Goal: Find specific fact: Find specific fact

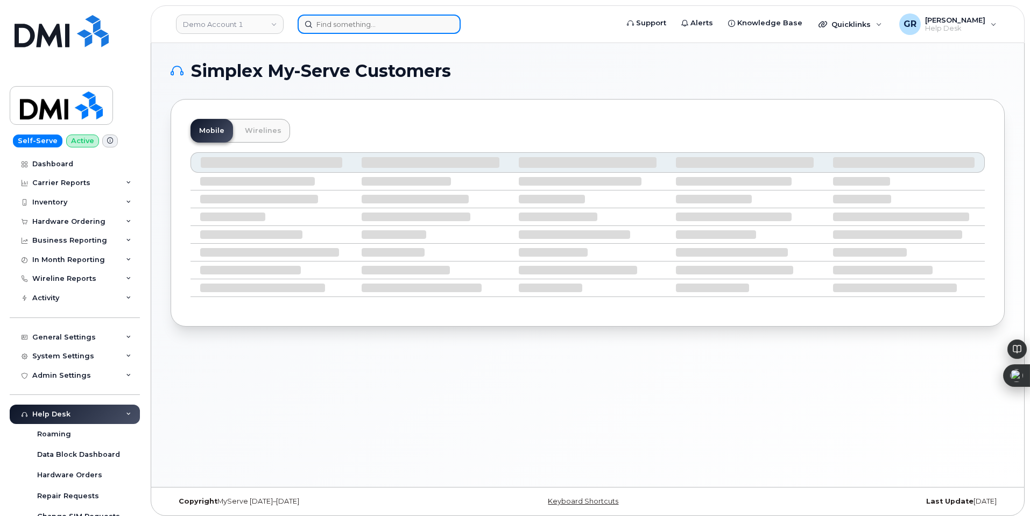
click at [338, 25] on input at bounding box center [379, 24] width 163 height 19
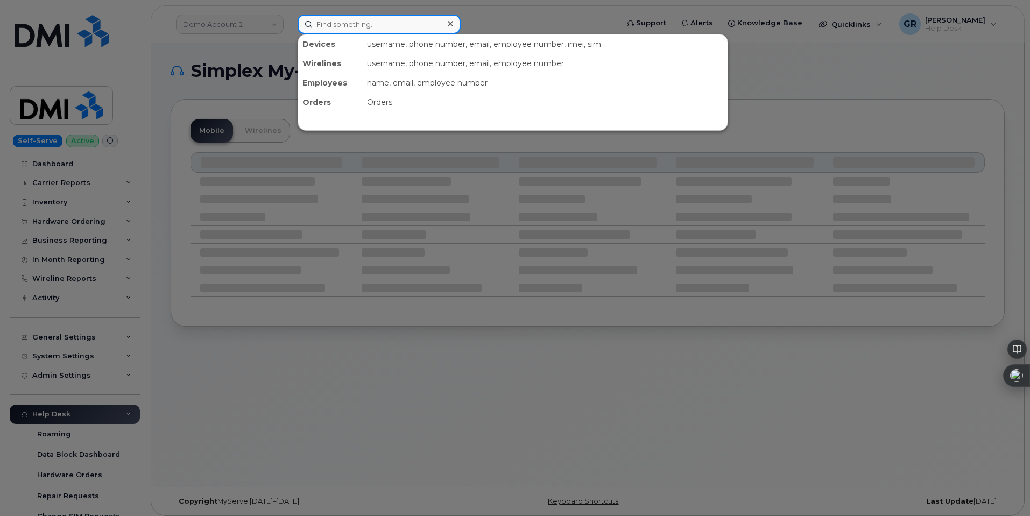
paste input "301185"
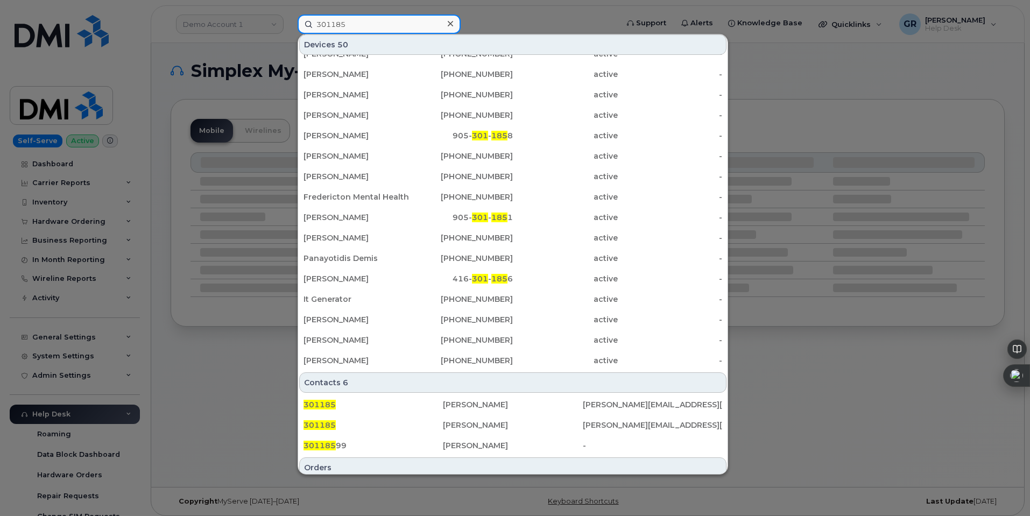
scroll to position [251, 0]
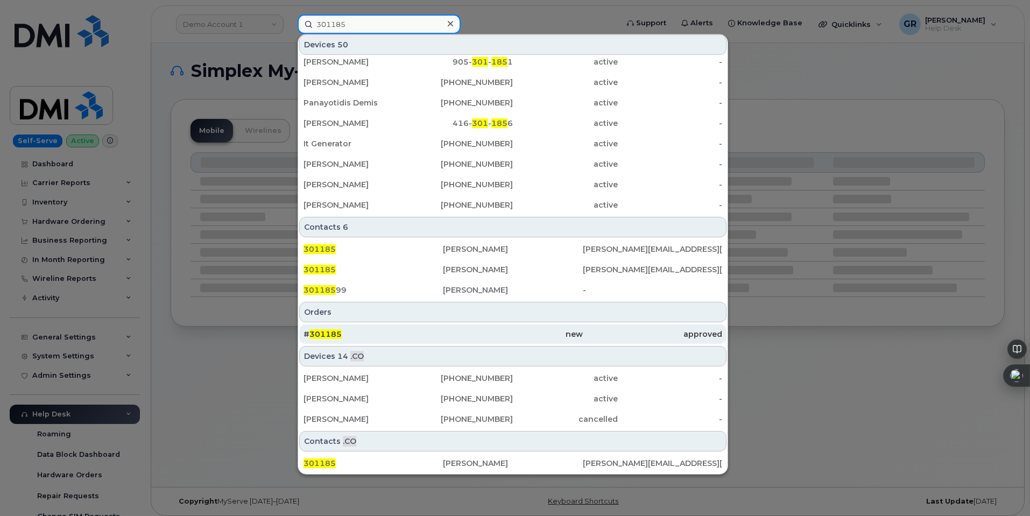
type input "301185"
click at [390, 338] on div "# 301185" at bounding box center [372, 334] width 139 height 11
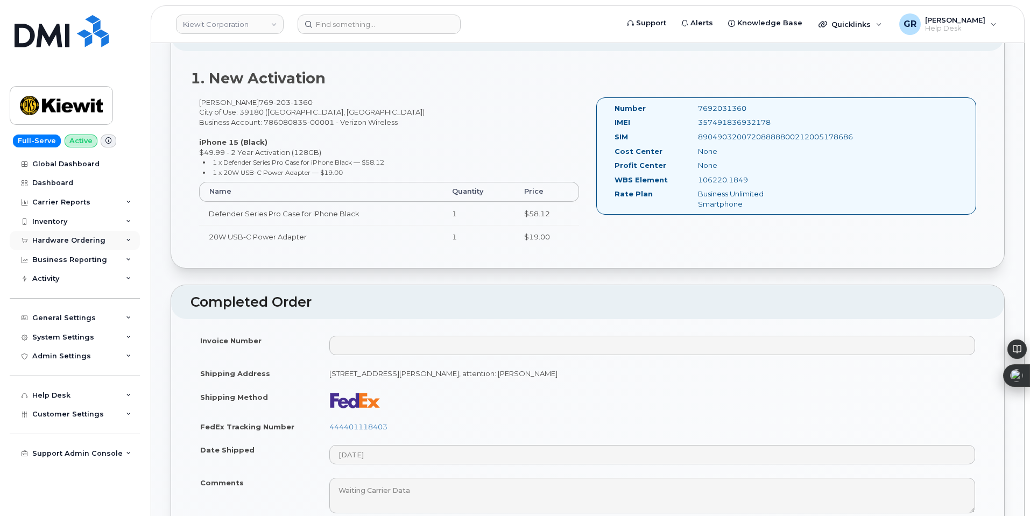
scroll to position [323, 0]
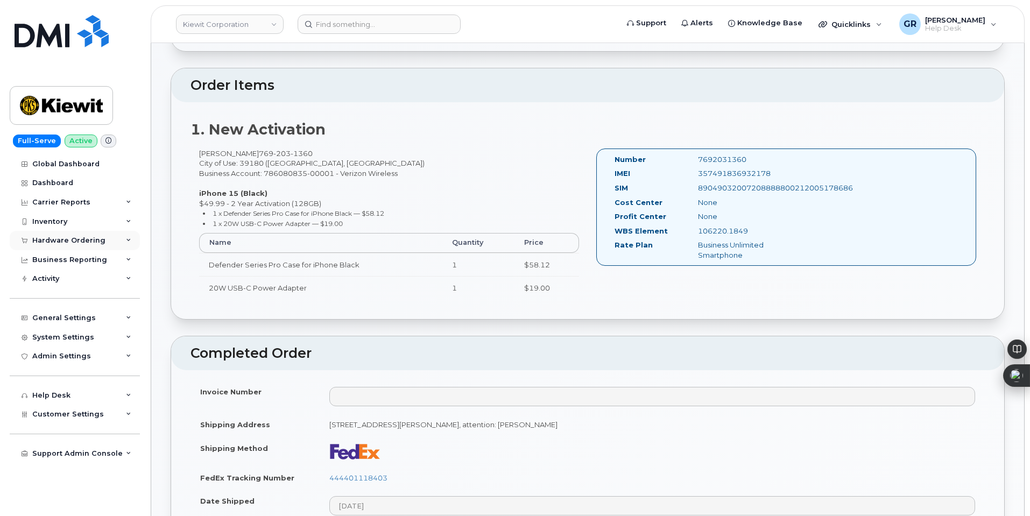
drag, startPoint x: 67, startPoint y: 244, endPoint x: 82, endPoint y: 239, distance: 15.8
click at [67, 244] on div "Hardware Ordering" at bounding box center [68, 240] width 73 height 9
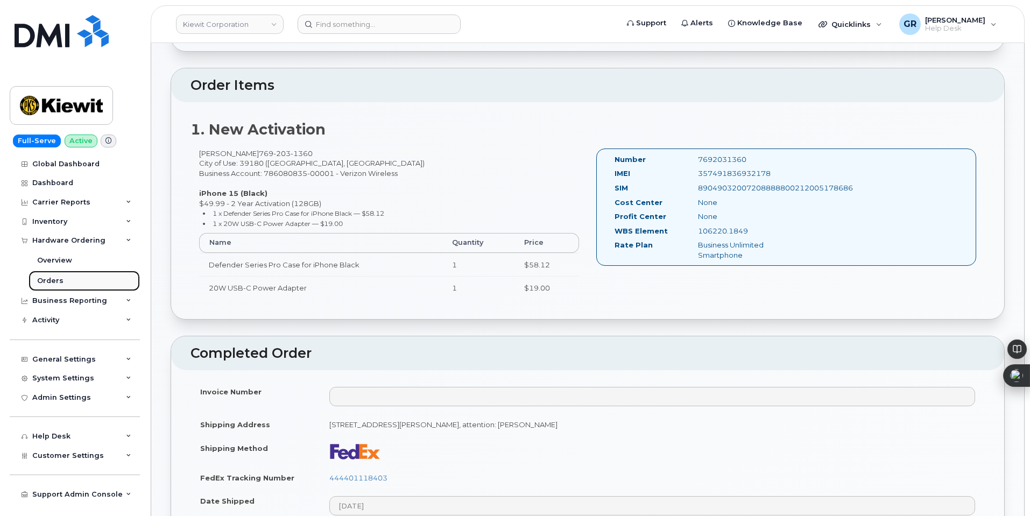
click at [59, 281] on div "Orders" at bounding box center [50, 281] width 26 height 10
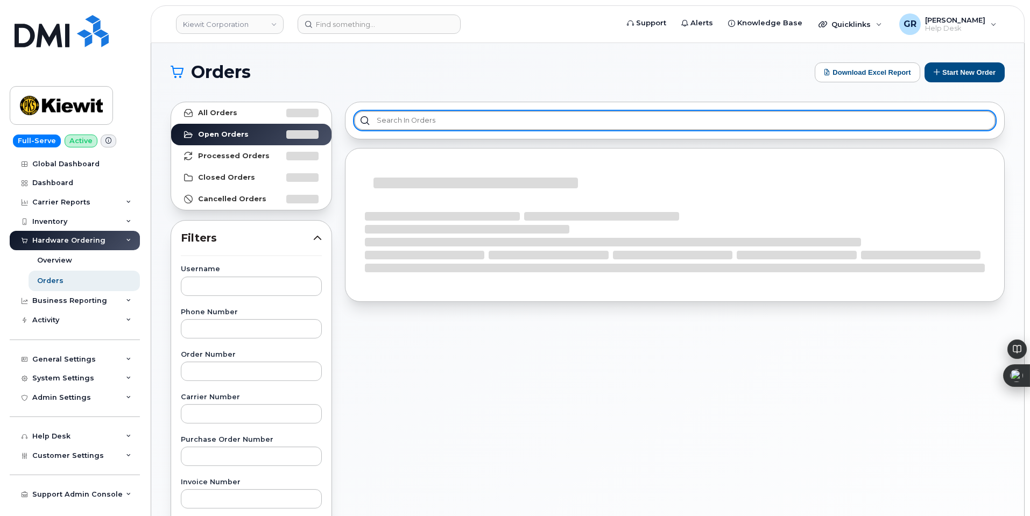
click at [535, 118] on input "text" at bounding box center [674, 120] width 641 height 19
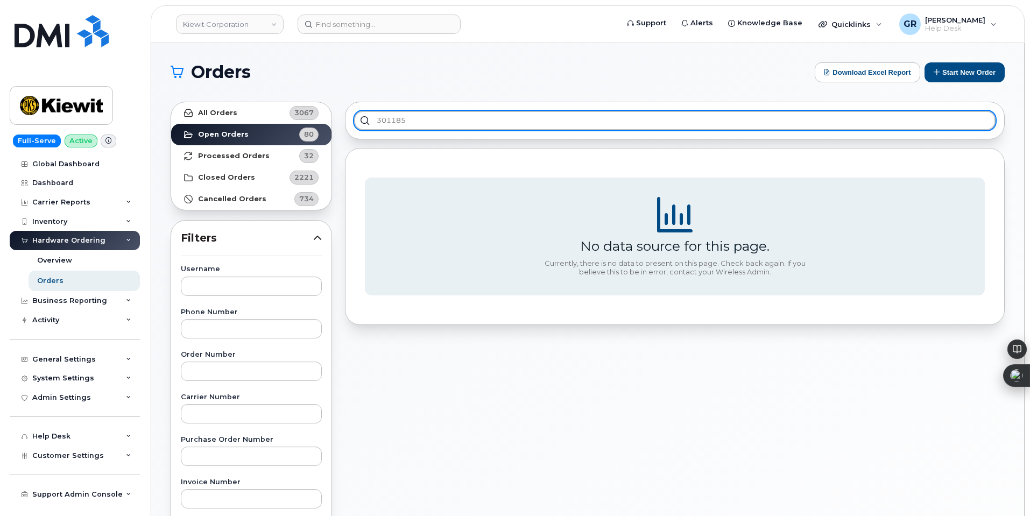
type input "301185"
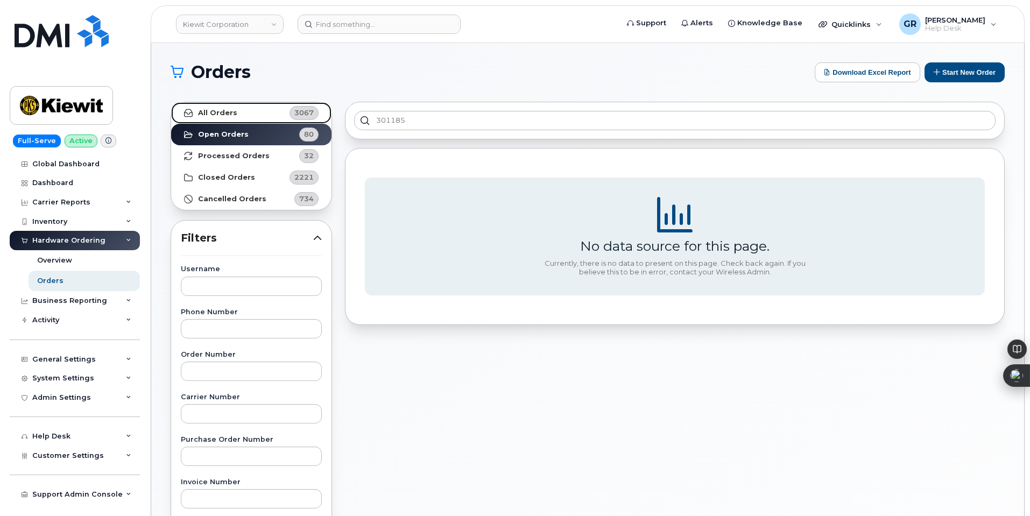
click at [265, 114] on link "All Orders 3067" at bounding box center [251, 113] width 160 height 22
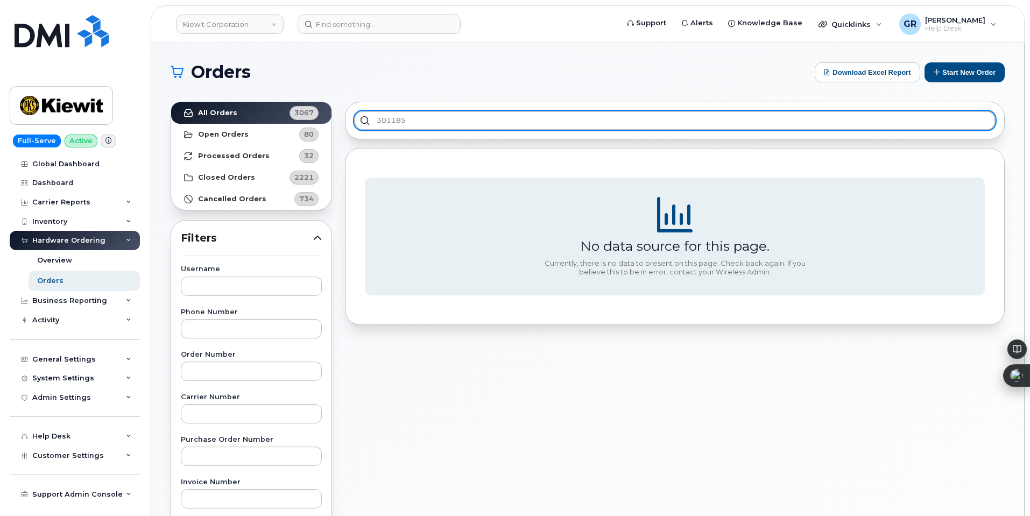
click at [438, 121] on input "301185" at bounding box center [674, 120] width 641 height 19
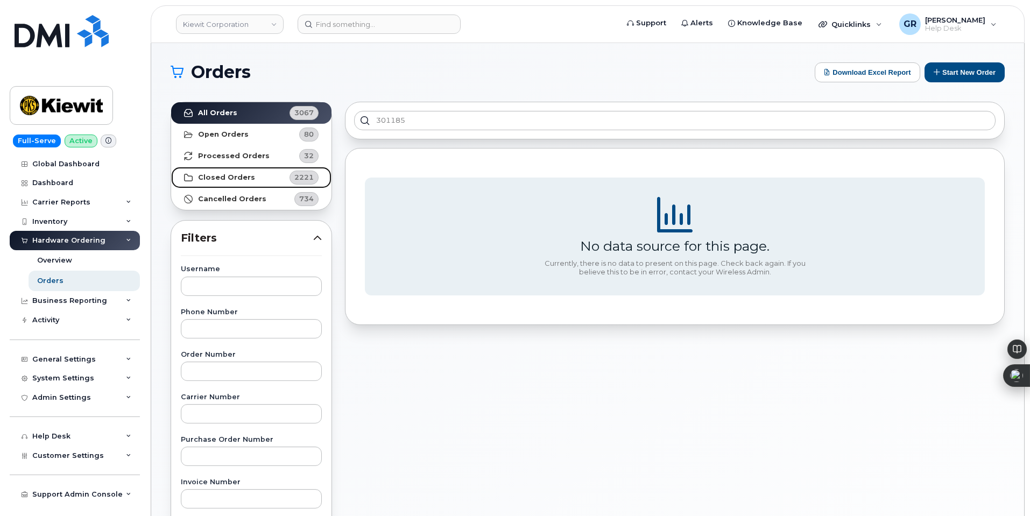
click at [247, 173] on strong "Closed Orders" at bounding box center [226, 177] width 57 height 9
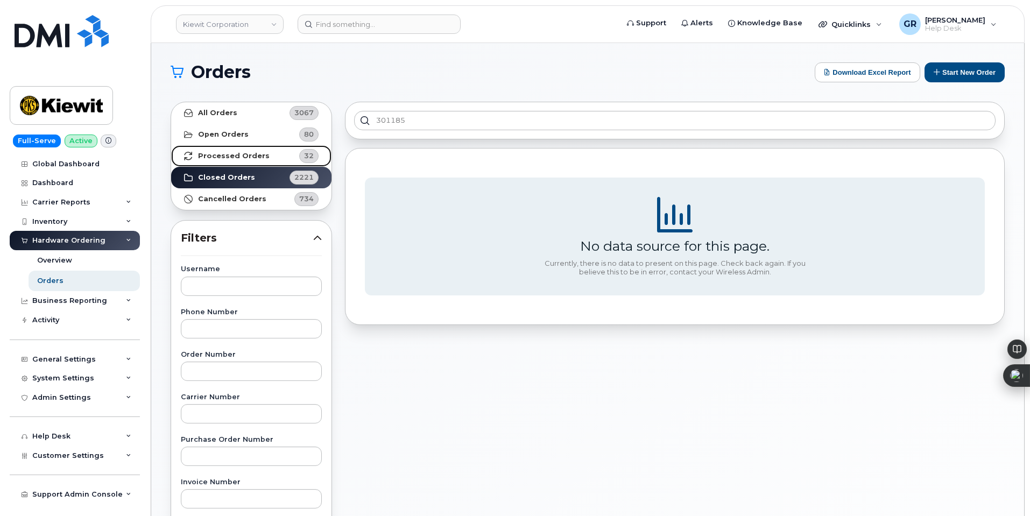
click at [270, 157] on link "Processed Orders 32" at bounding box center [251, 156] width 160 height 22
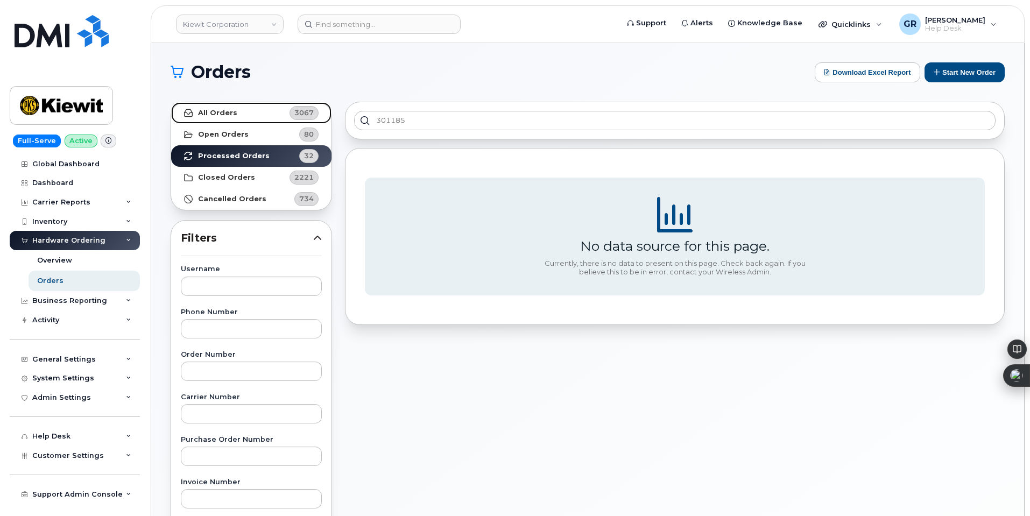
click at [272, 109] on link "All Orders 3067" at bounding box center [251, 113] width 160 height 22
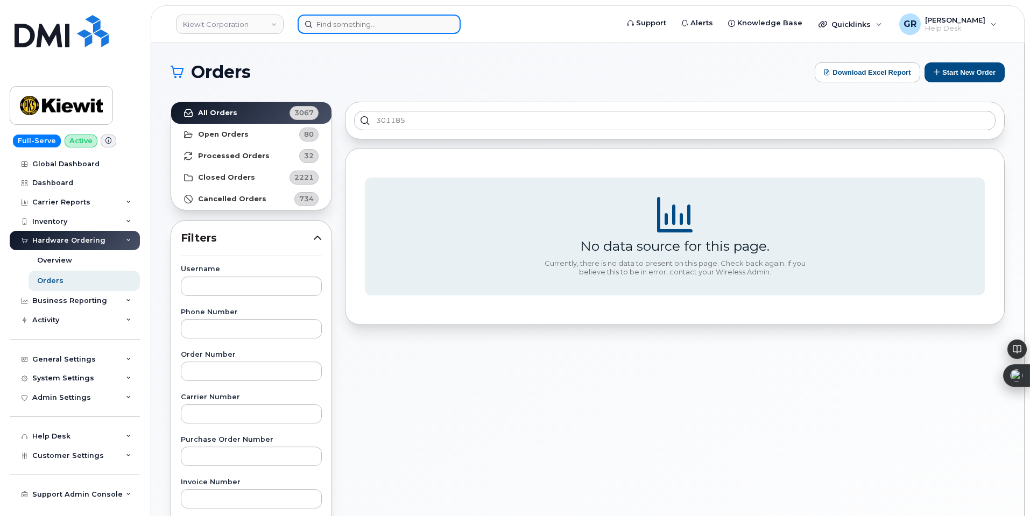
click at [386, 26] on input at bounding box center [379, 24] width 163 height 19
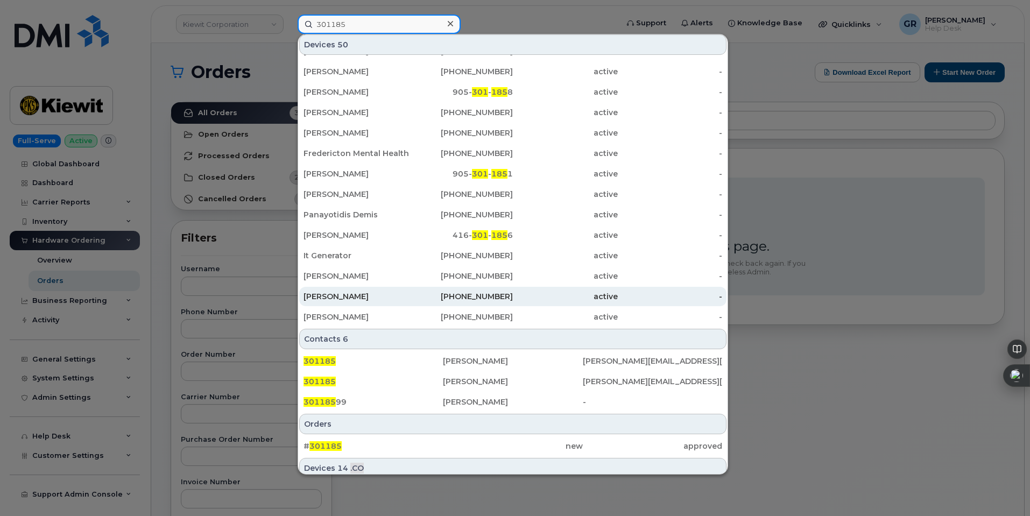
scroll to position [251, 0]
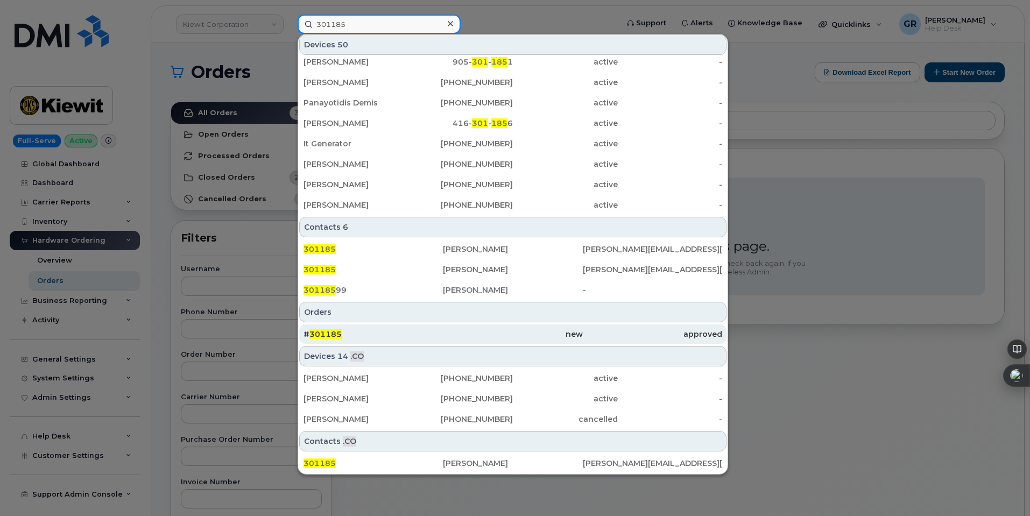
type input "301185"
click at [397, 329] on div "# 301185" at bounding box center [372, 334] width 139 height 11
click at [407, 333] on div "# 301185" at bounding box center [372, 334] width 139 height 11
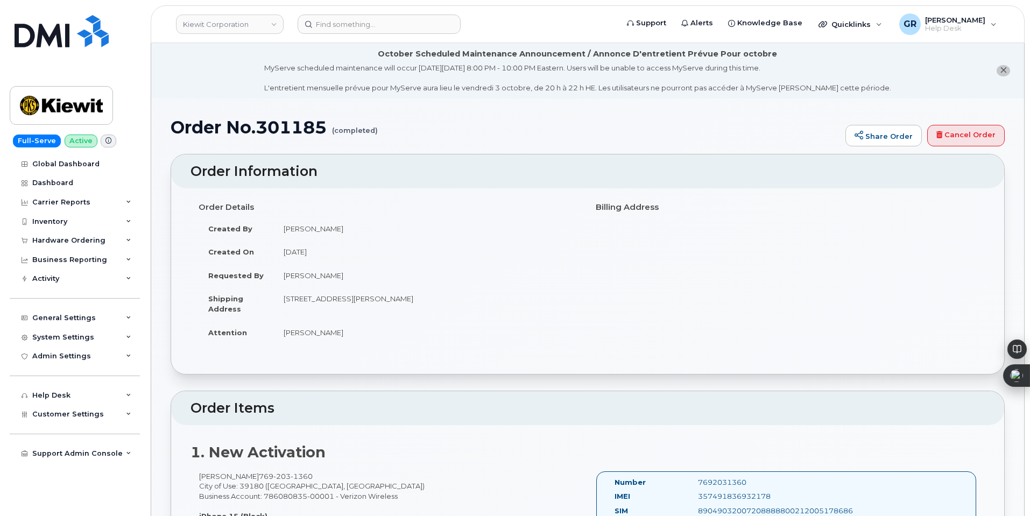
click at [335, 275] on td "Carlos Rodriguez" at bounding box center [427, 276] width 306 height 24
click at [335, 273] on td "Carlos Rodriguez" at bounding box center [427, 276] width 306 height 24
copy tbody "Carlos Rodriguez"
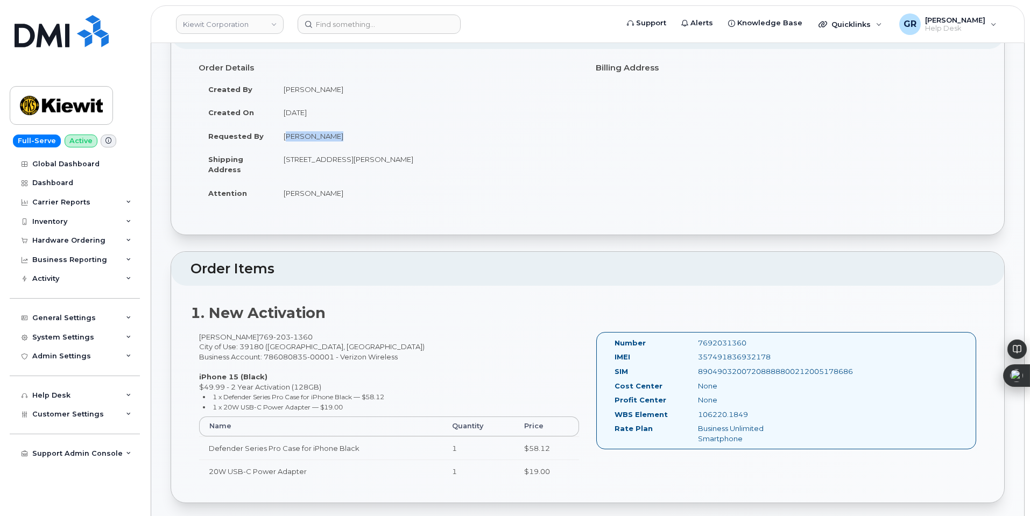
scroll to position [161, 0]
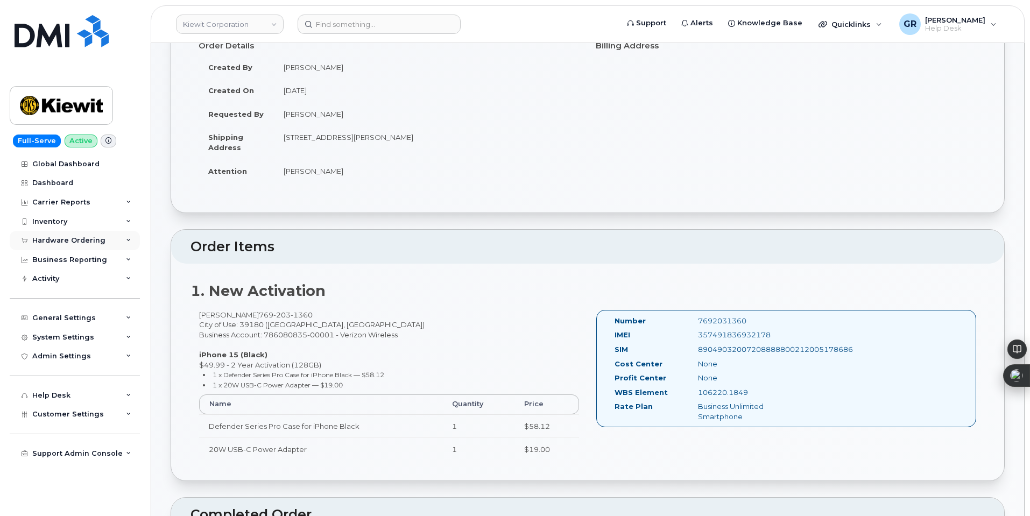
click at [83, 236] on div "Hardware Ordering" at bounding box center [75, 240] width 130 height 19
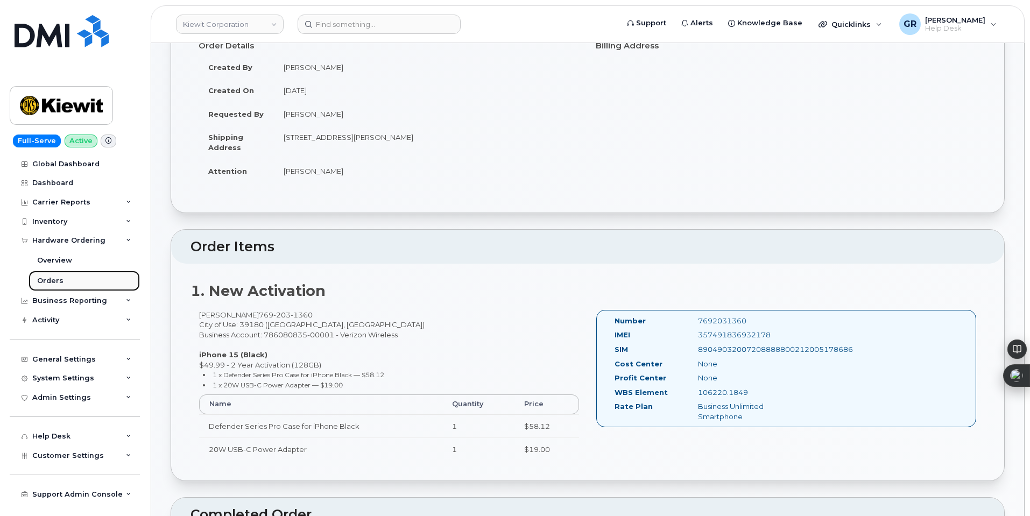
click at [77, 272] on link "Orders" at bounding box center [84, 281] width 111 height 20
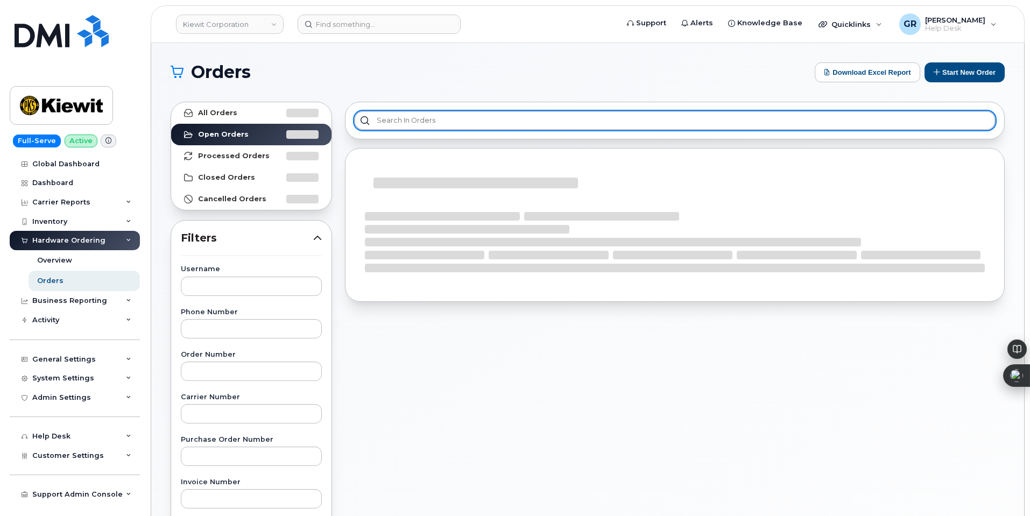
click at [422, 123] on input "text" at bounding box center [674, 120] width 641 height 19
paste input "Carlos Rodriguez"
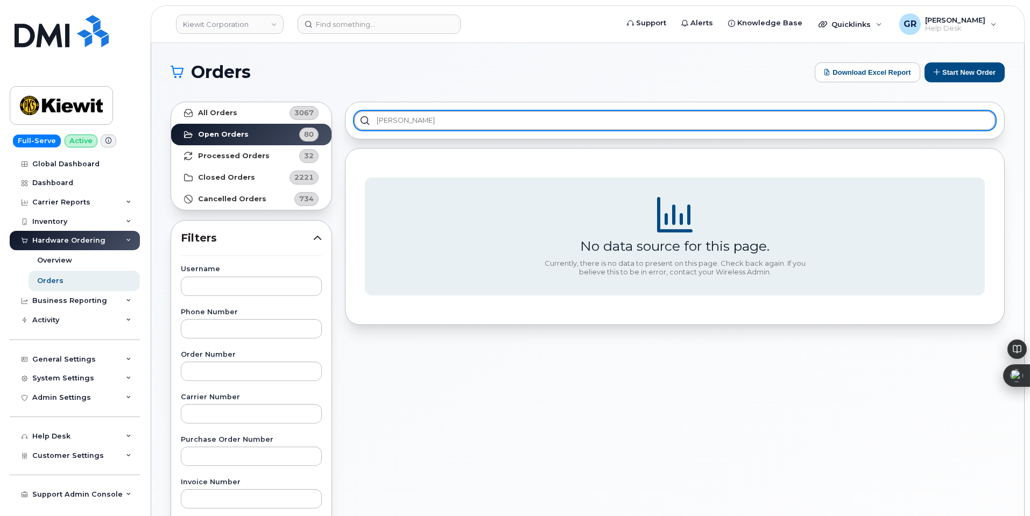
click at [571, 126] on input "Carlos Rodriguez" at bounding box center [674, 120] width 641 height 19
drag, startPoint x: 551, startPoint y: 116, endPoint x: 316, endPoint y: 122, distance: 234.6
click at [331, 126] on div "All Orders 3067 Open Orders 80 Processed Orders 32 Closed Orders 2221 Cancelled…" at bounding box center [587, 473] width 847 height 756
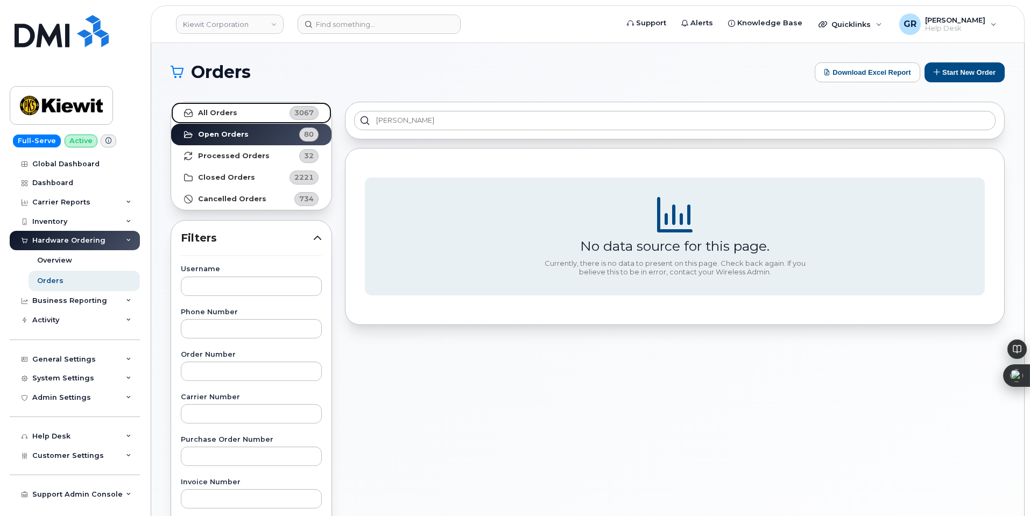
click at [258, 115] on link "All Orders 3067" at bounding box center [251, 113] width 160 height 22
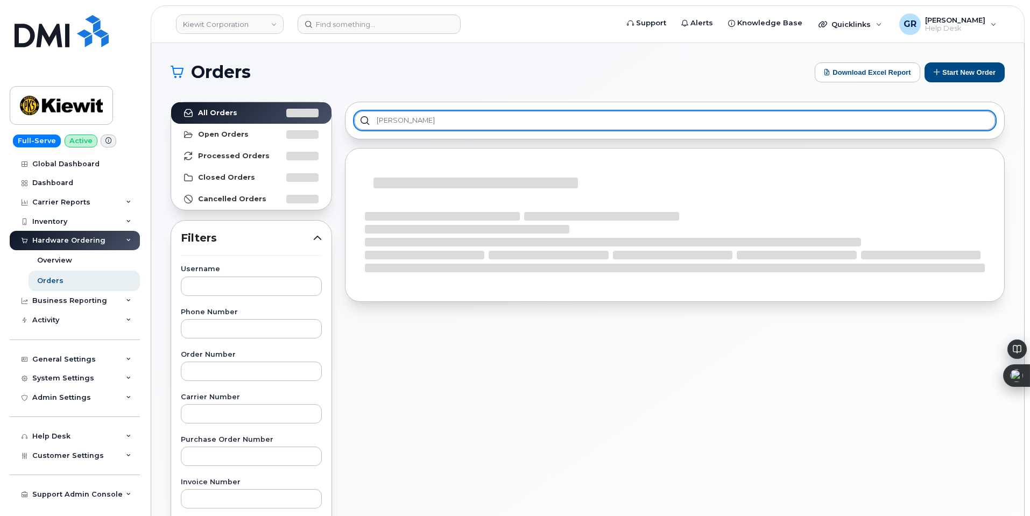
click at [415, 117] on input "Carlos Rodriguez" at bounding box center [674, 120] width 641 height 19
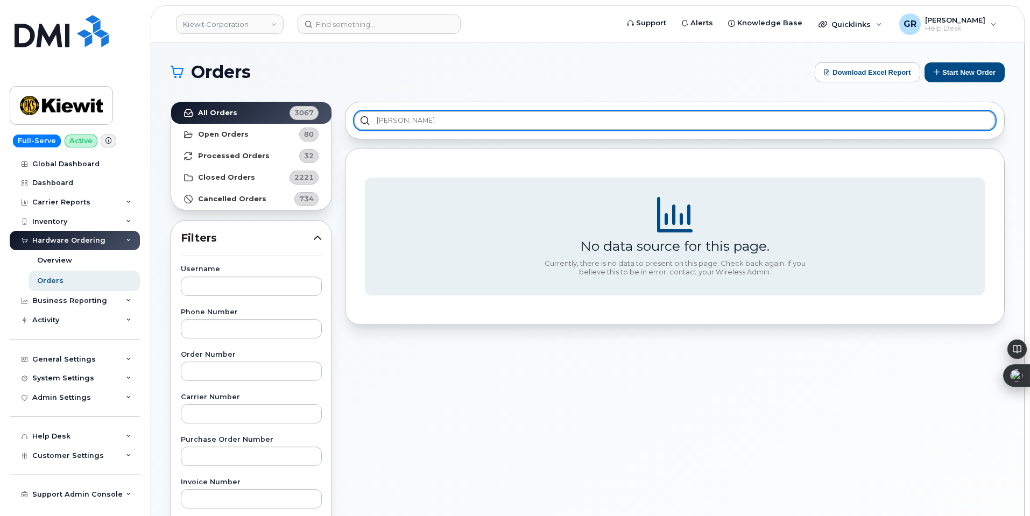
type input "Carlos"
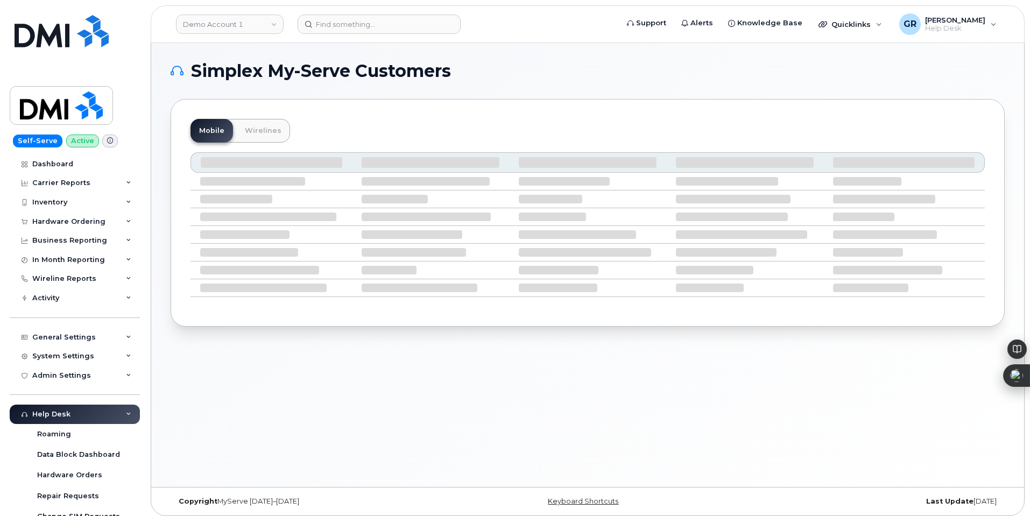
click at [525, 56] on div "Simplex My-Serve Customers Mobile Wirelines" at bounding box center [587, 265] width 873 height 444
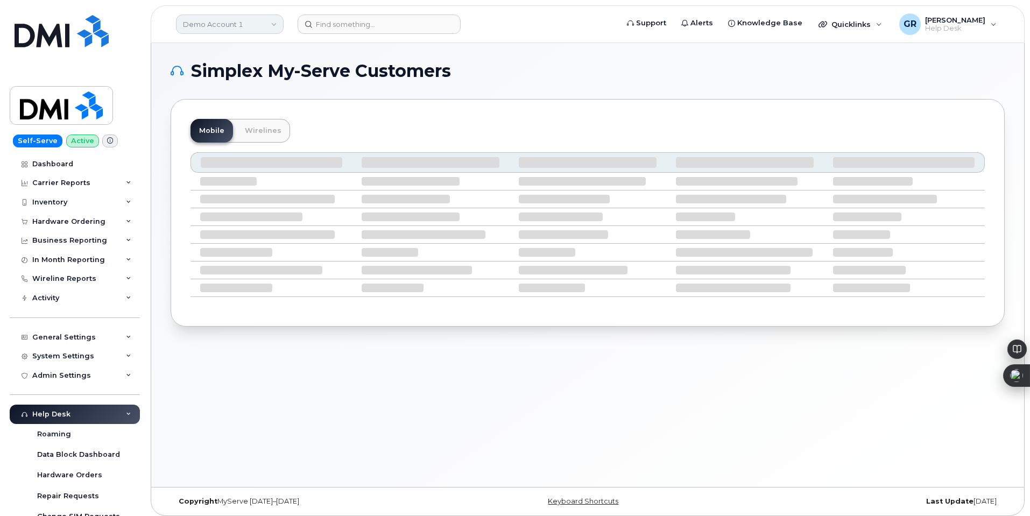
drag, startPoint x: 242, startPoint y: 25, endPoint x: 246, endPoint y: 28, distance: 5.8
click at [242, 25] on link "Demo Account 1" at bounding box center [230, 24] width 108 height 19
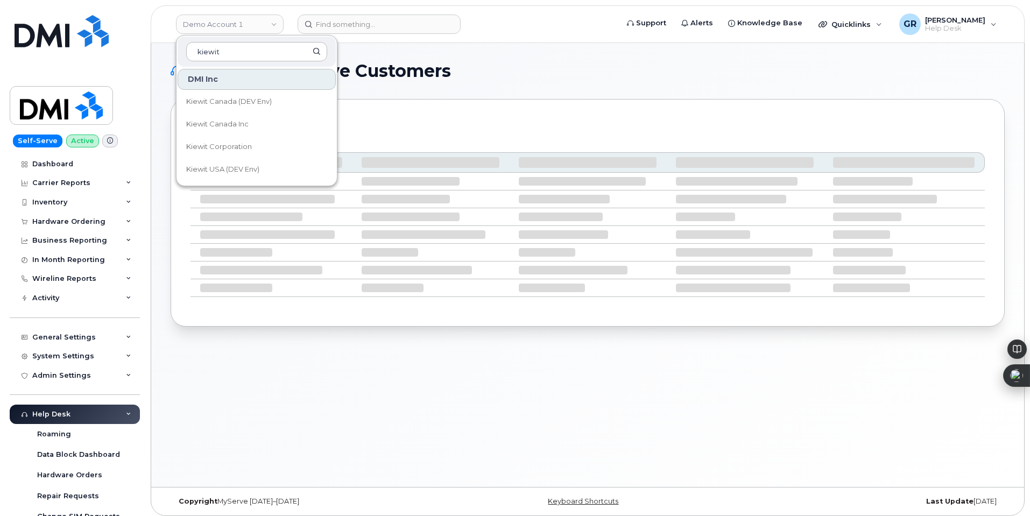
type input "kiewit"
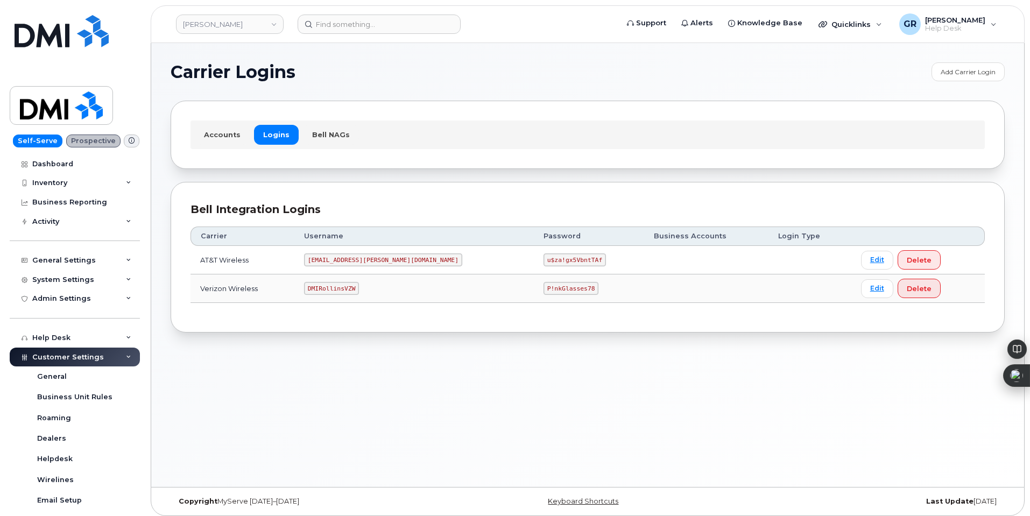
click at [543, 292] on code "P!nkGlasses78" at bounding box center [570, 288] width 55 height 13
click at [543, 289] on code "P!nkGlasses78" at bounding box center [570, 288] width 55 height 13
